Goal: Find specific page/section: Find specific page/section

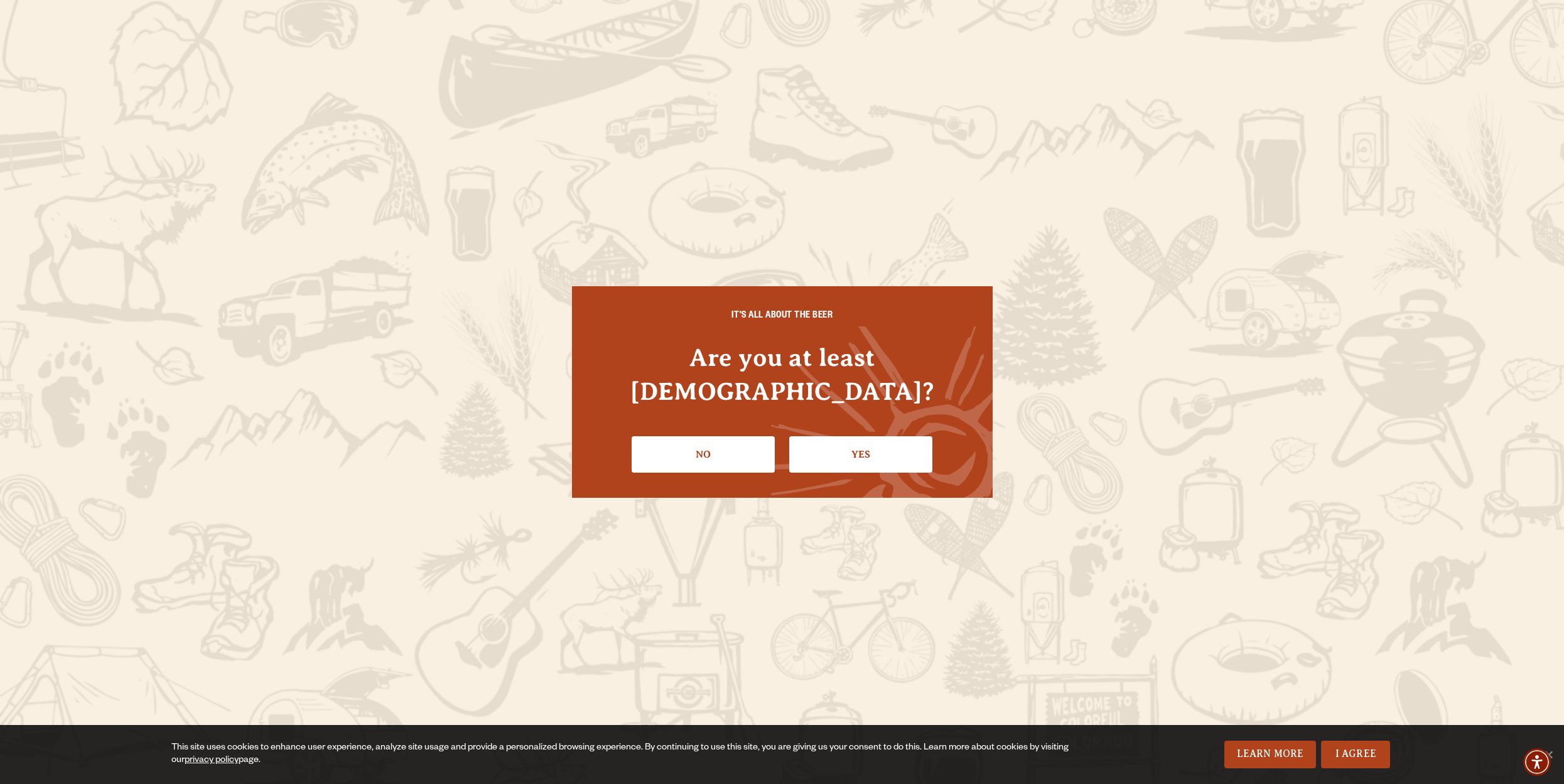
click at [847, 443] on link "Yes" at bounding box center [861, 454] width 143 height 36
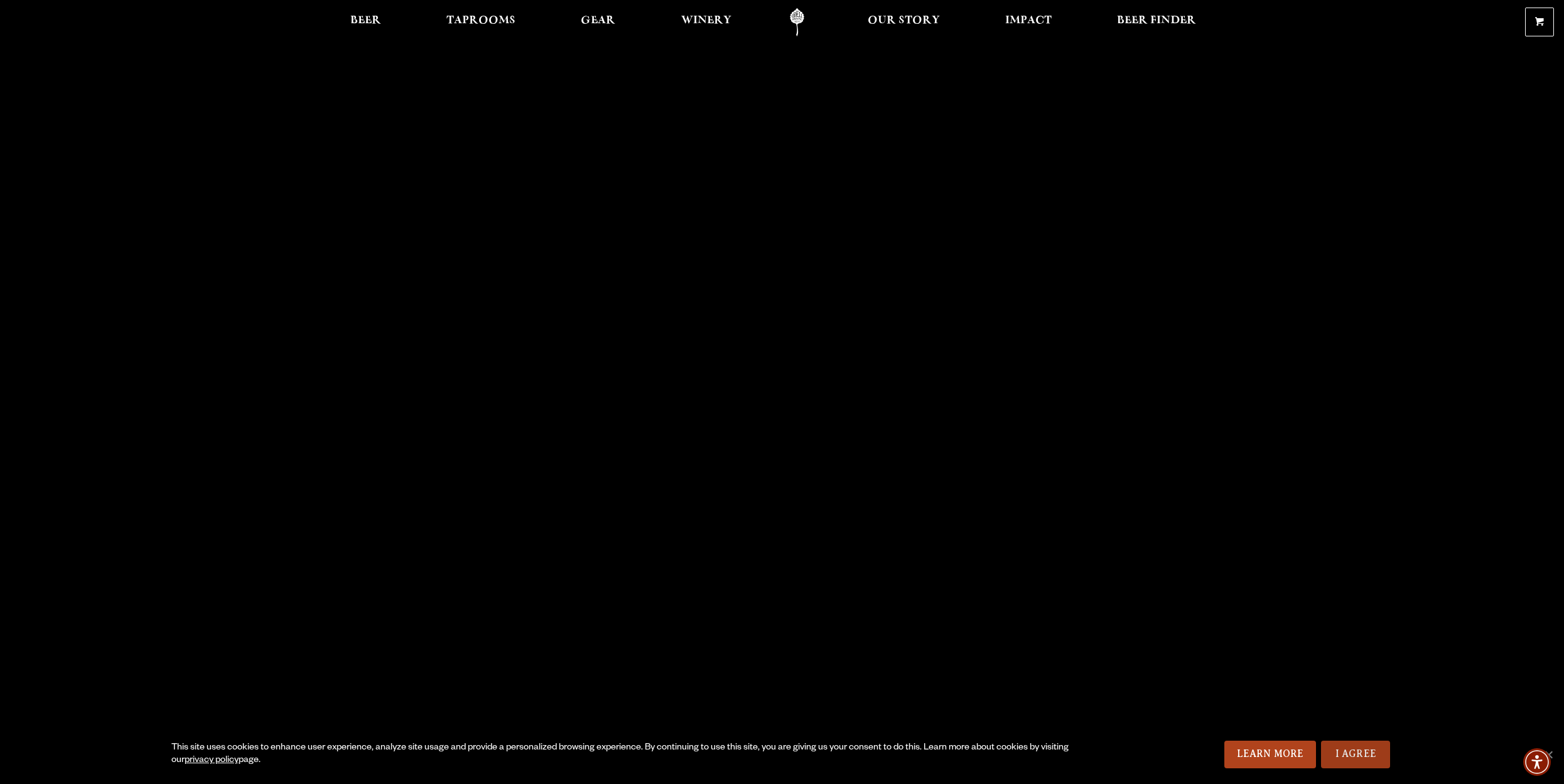
click at [1360, 752] on link "I Agree" at bounding box center [1356, 754] width 69 height 28
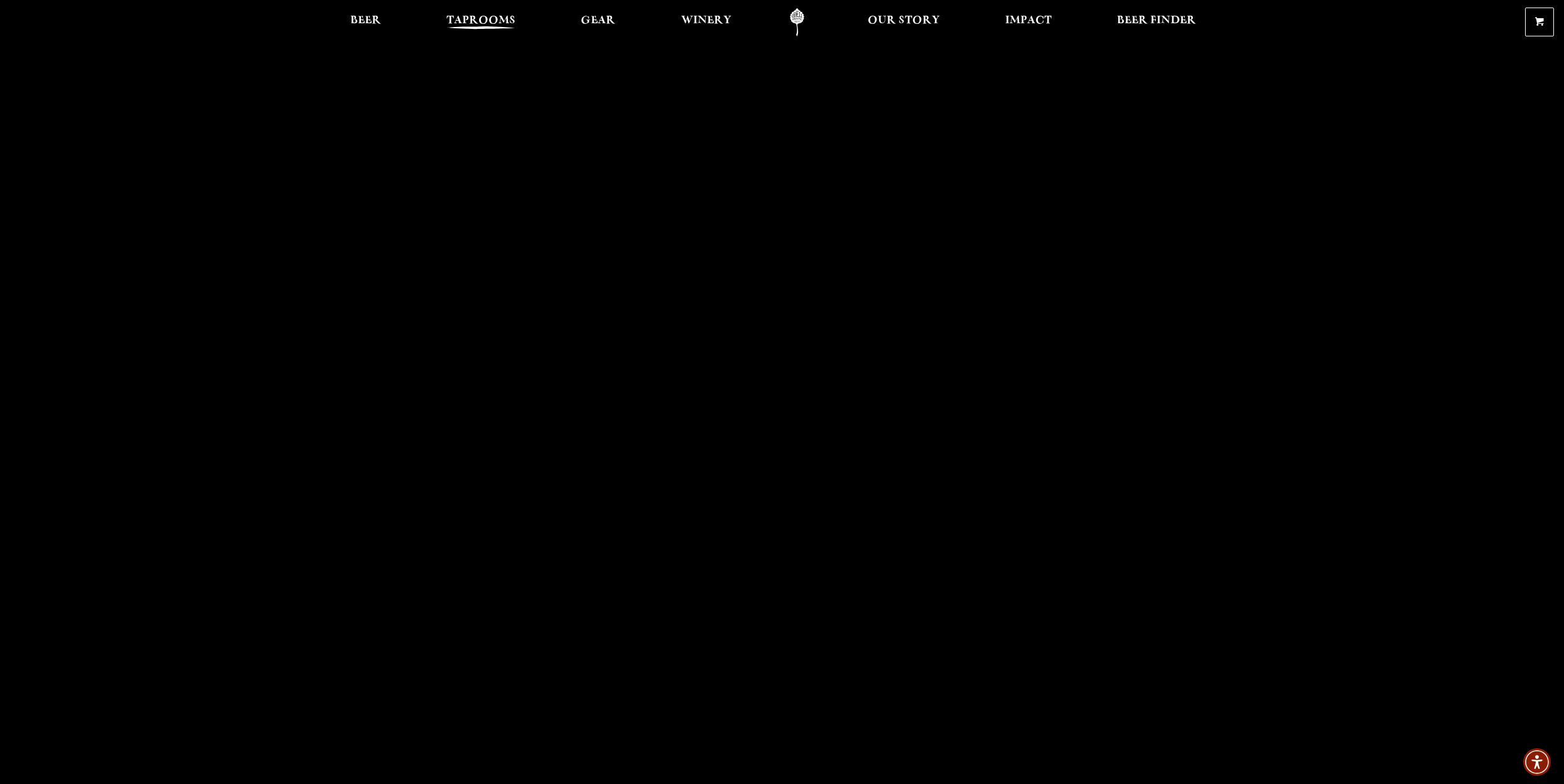
scroll to position [1, 0]
click at [475, 23] on span "Taprooms" at bounding box center [481, 20] width 69 height 10
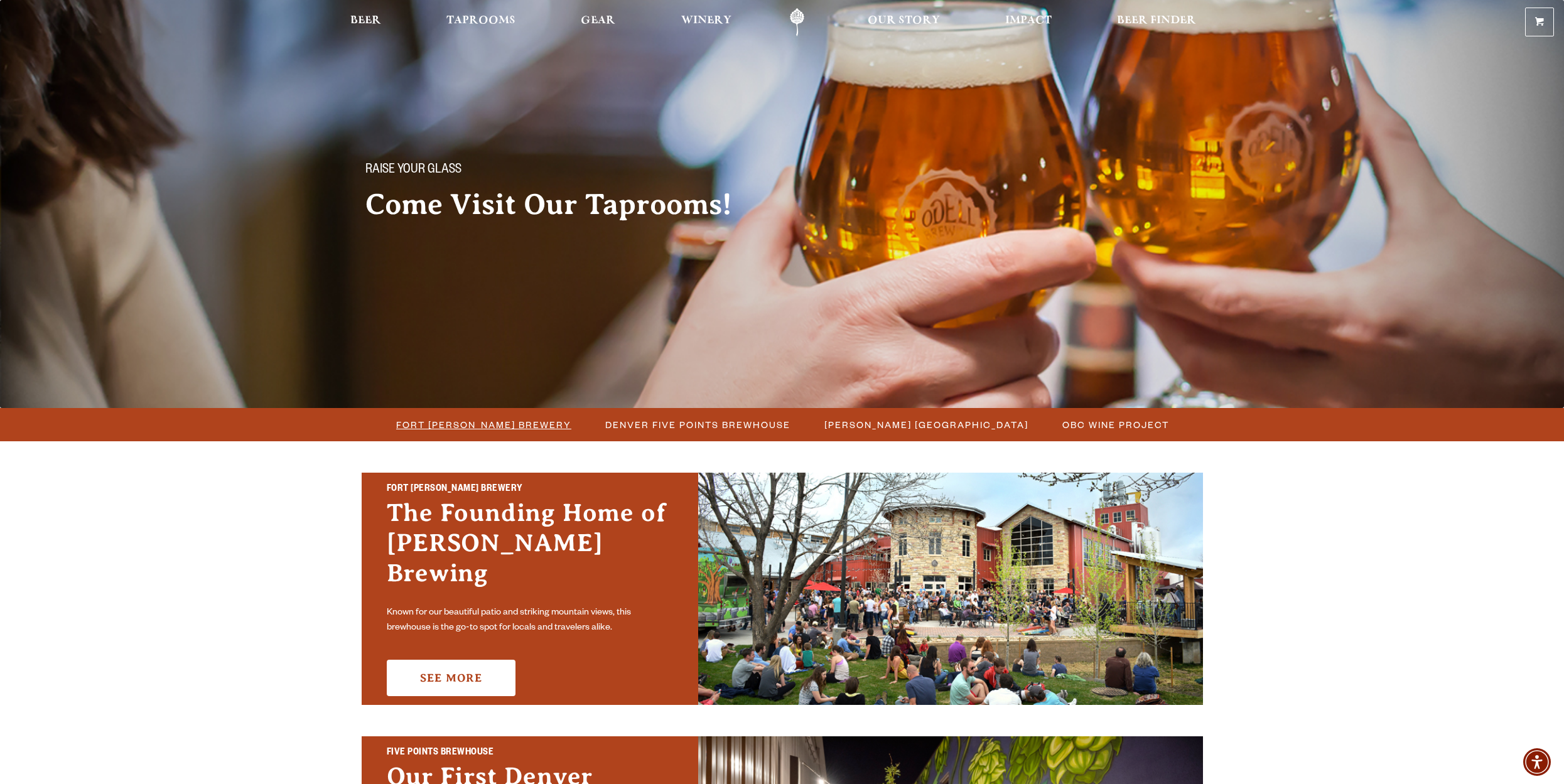
click at [495, 421] on span "Fort [PERSON_NAME] Brewery" at bounding box center [484, 424] width 175 height 18
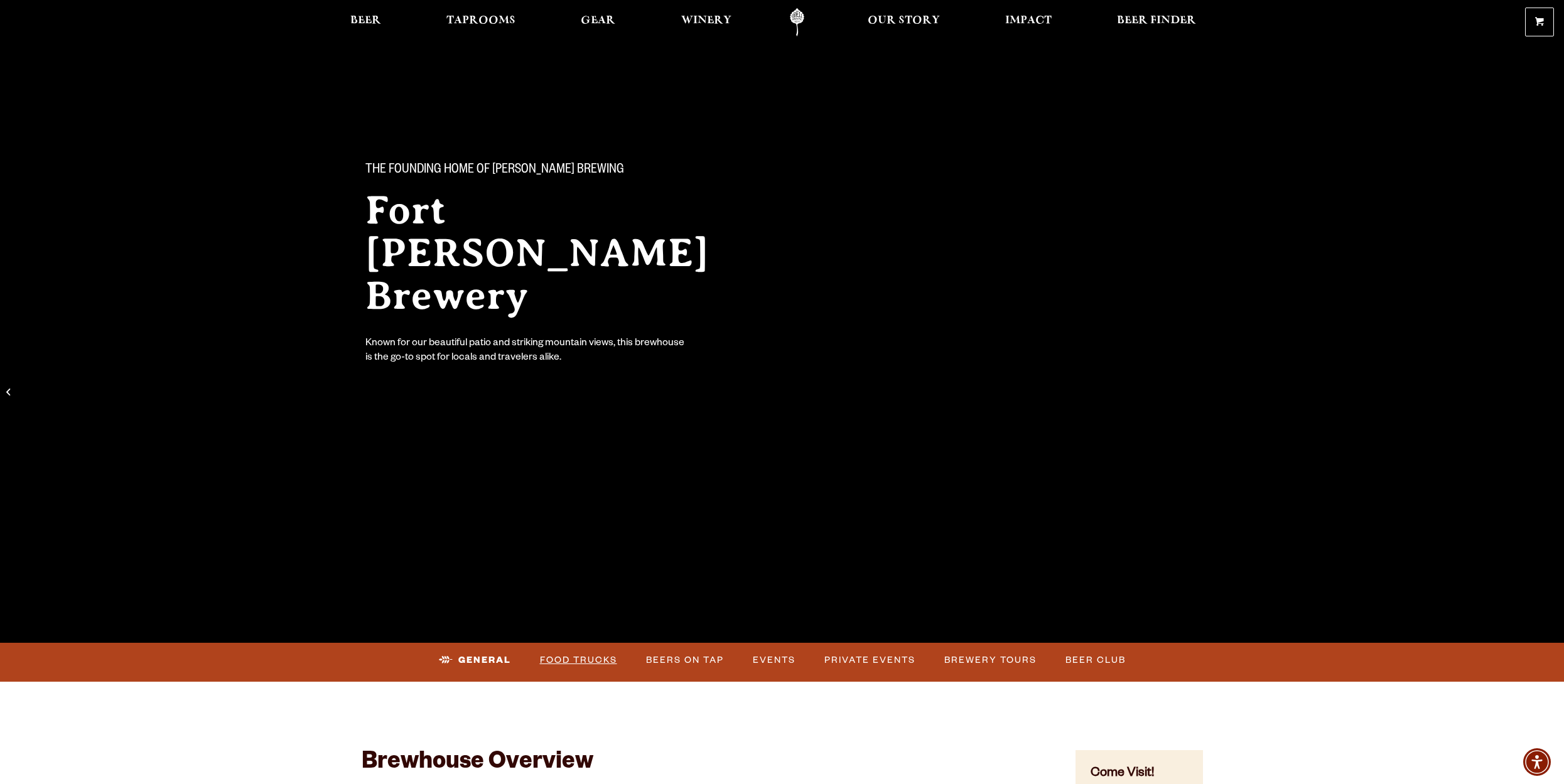
click at [593, 658] on link "Food Trucks" at bounding box center [578, 660] width 87 height 29
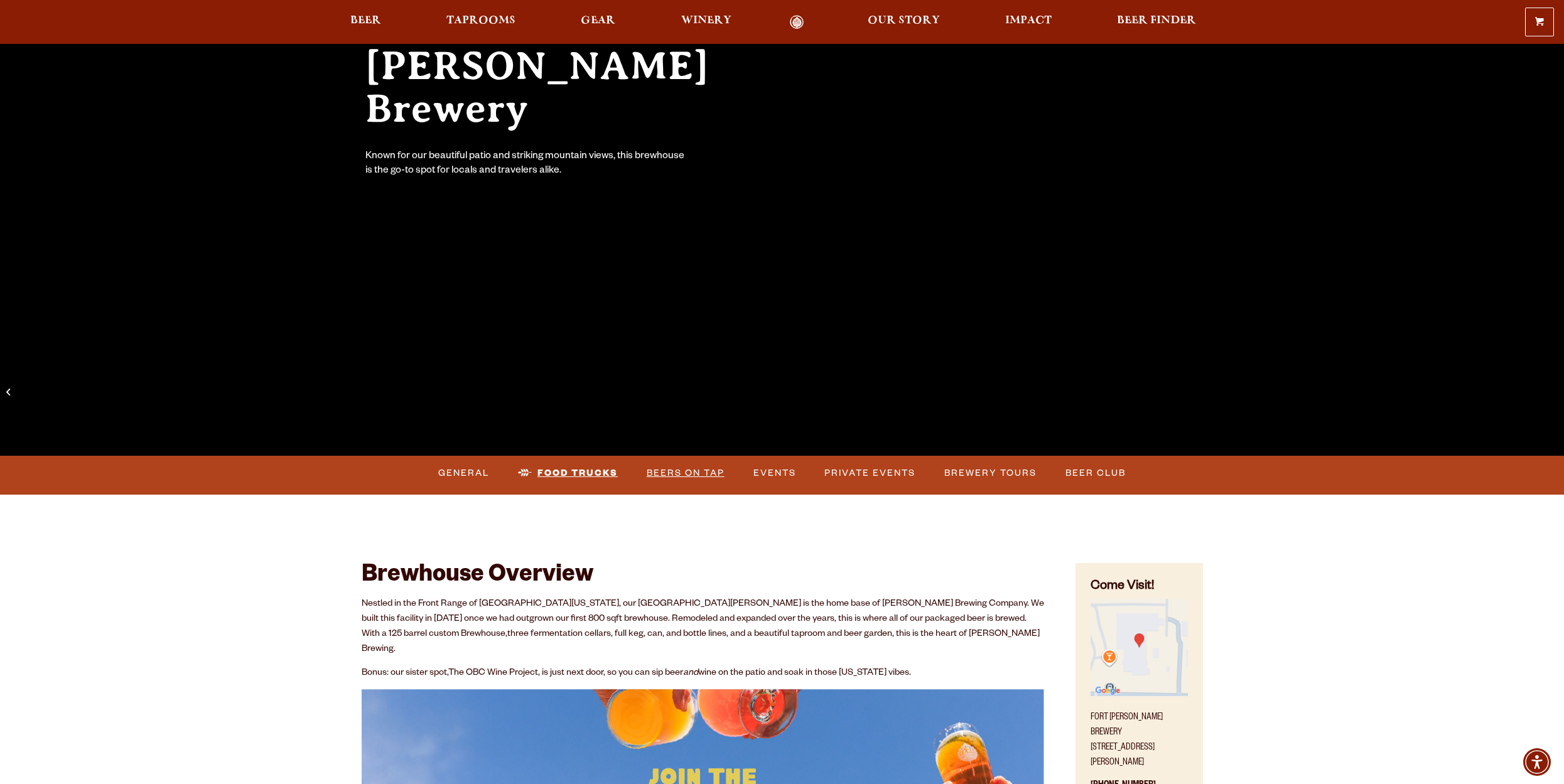
scroll to position [266, 0]
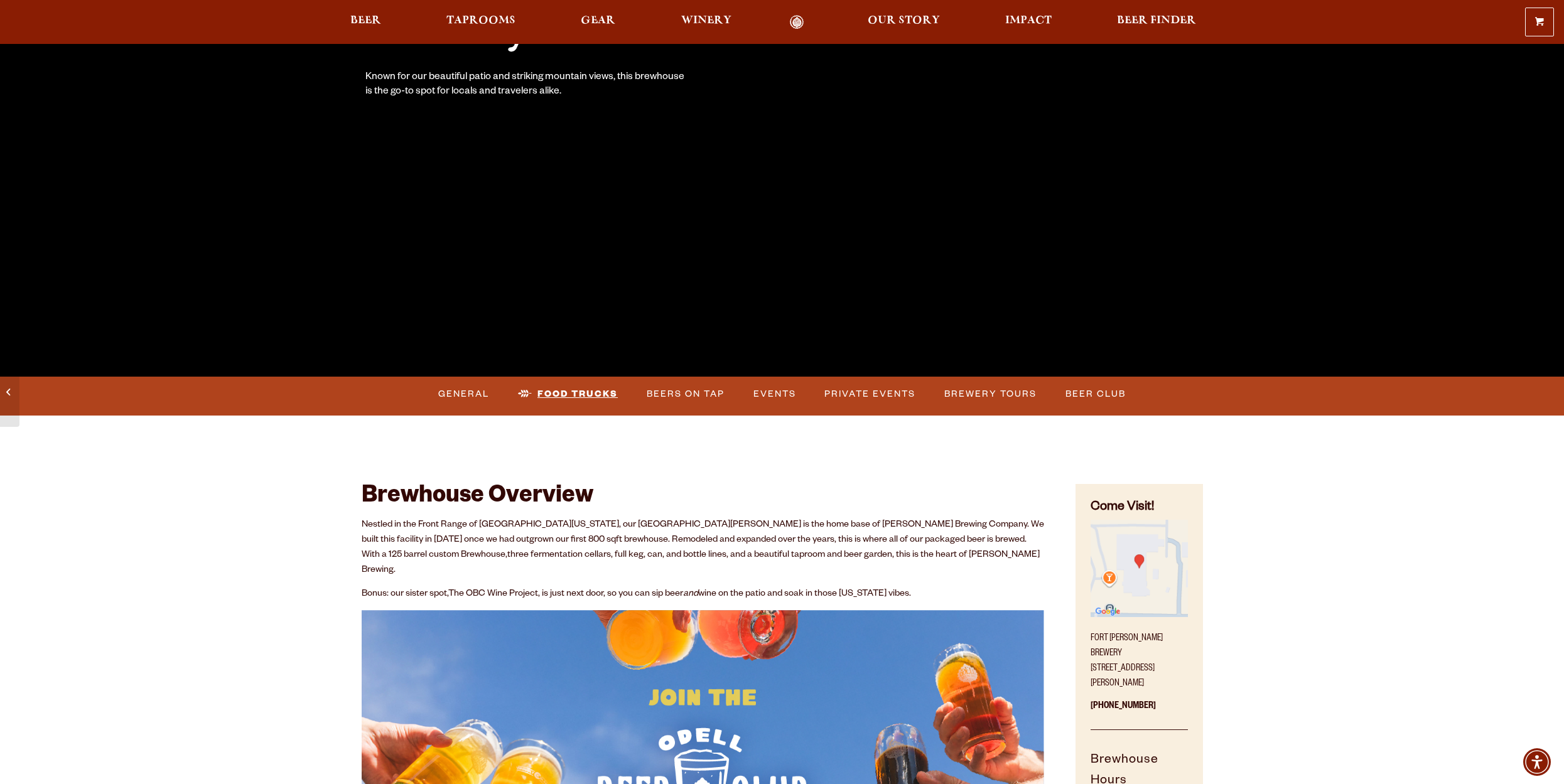
click at [591, 394] on link "Food Trucks" at bounding box center [567, 394] width 110 height 29
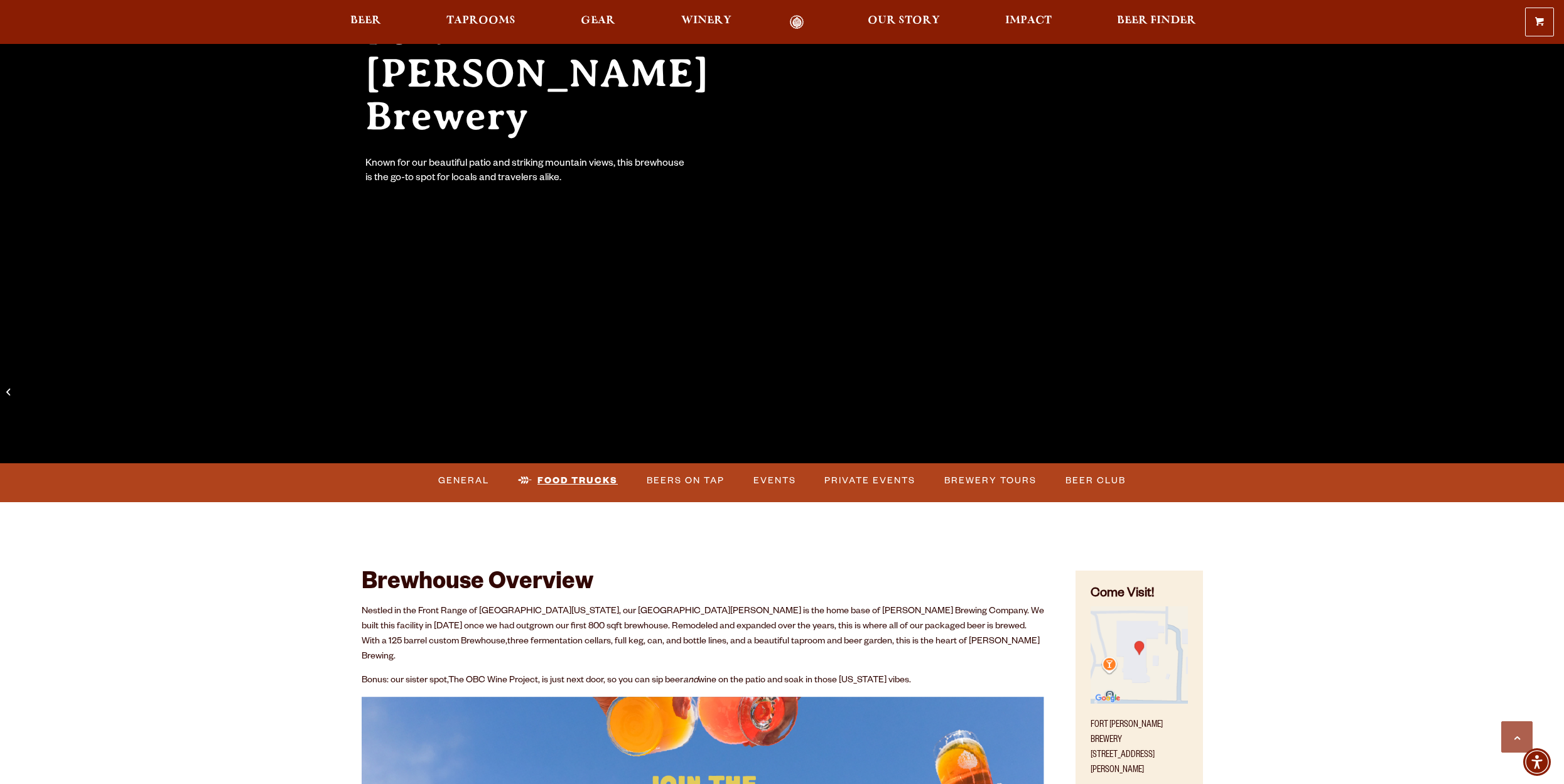
scroll to position [0, 0]
